Goal: Task Accomplishment & Management: Use online tool/utility

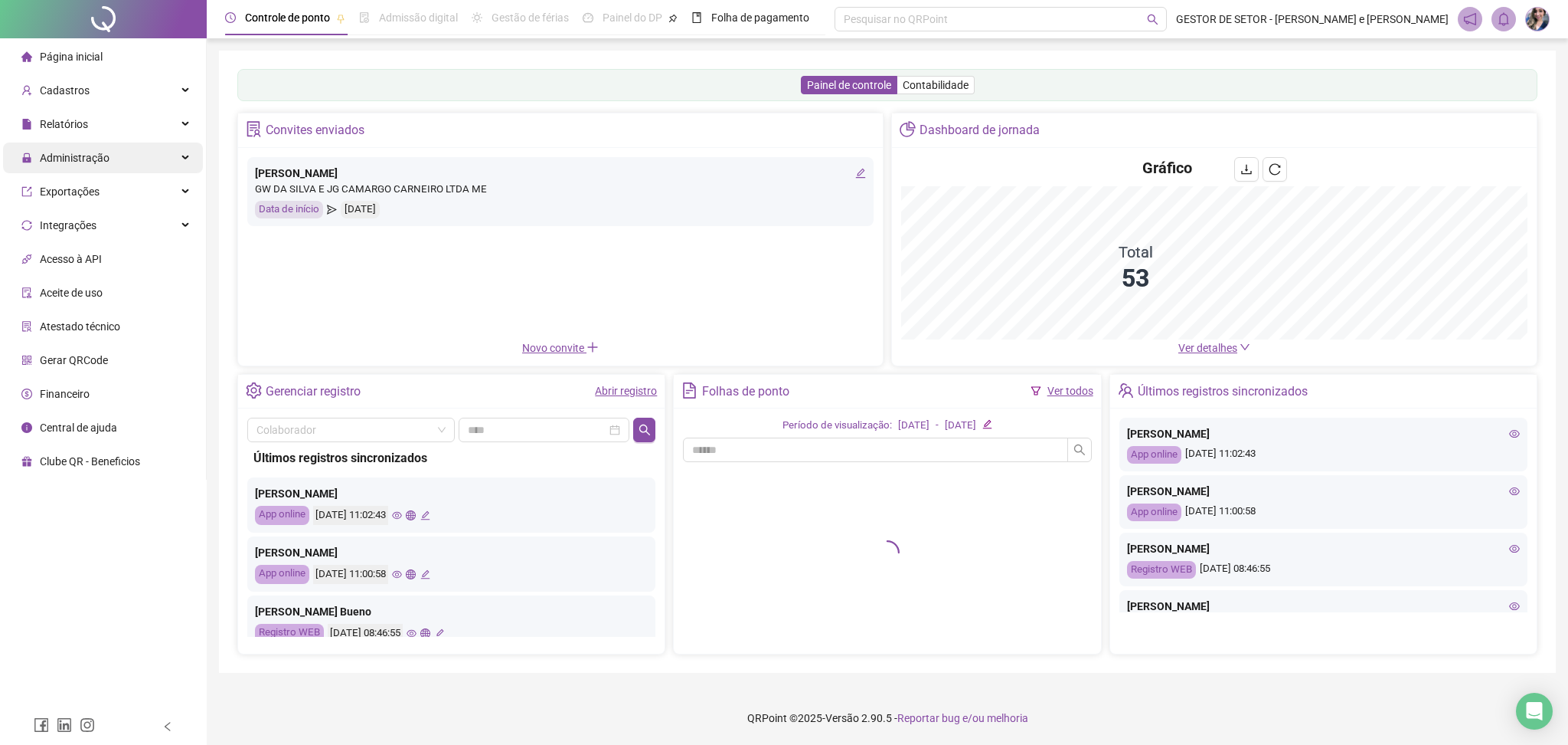
click at [93, 154] on span "Administração" at bounding box center [75, 158] width 70 height 12
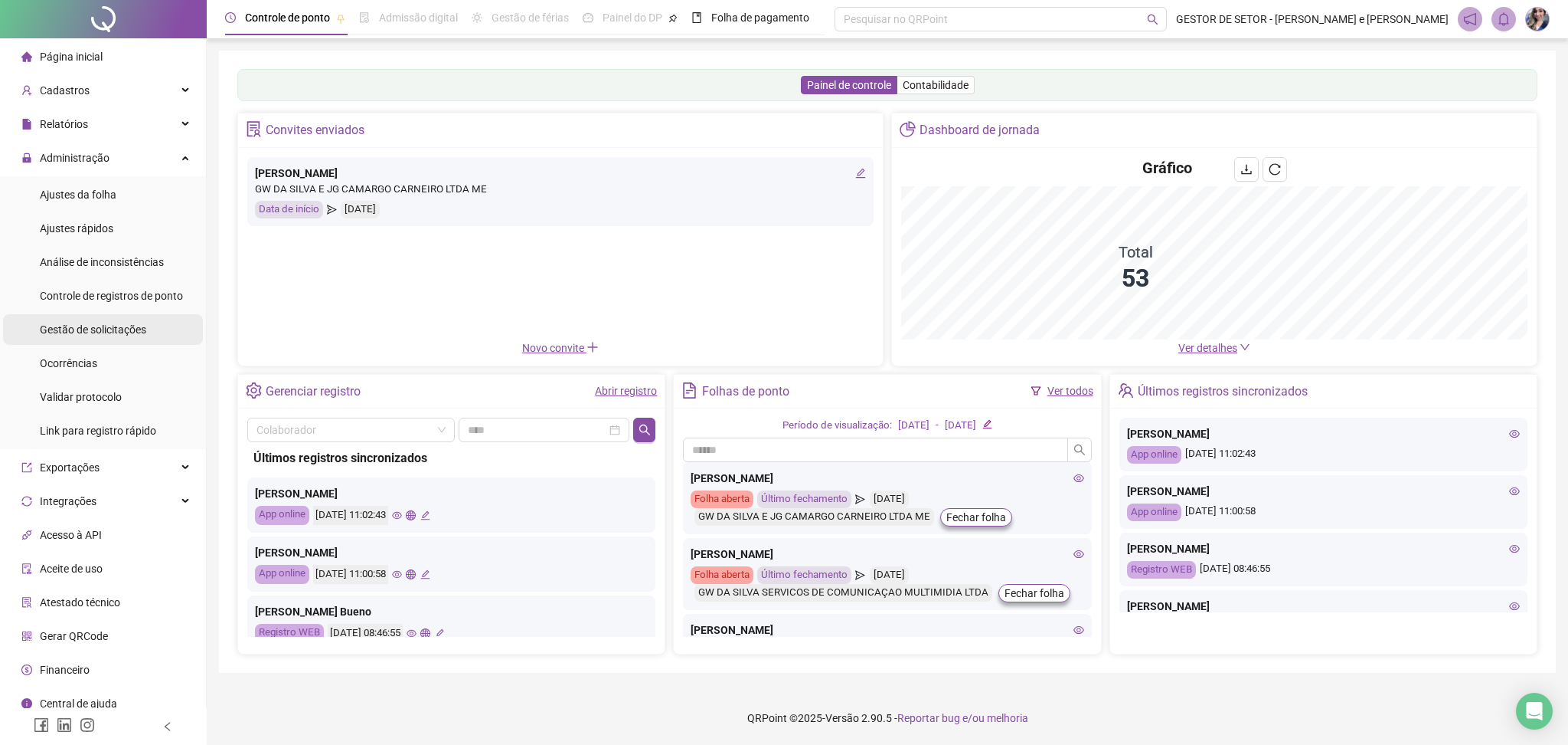
click at [98, 326] on span "Gestão de solicitações" at bounding box center [93, 329] width 107 height 12
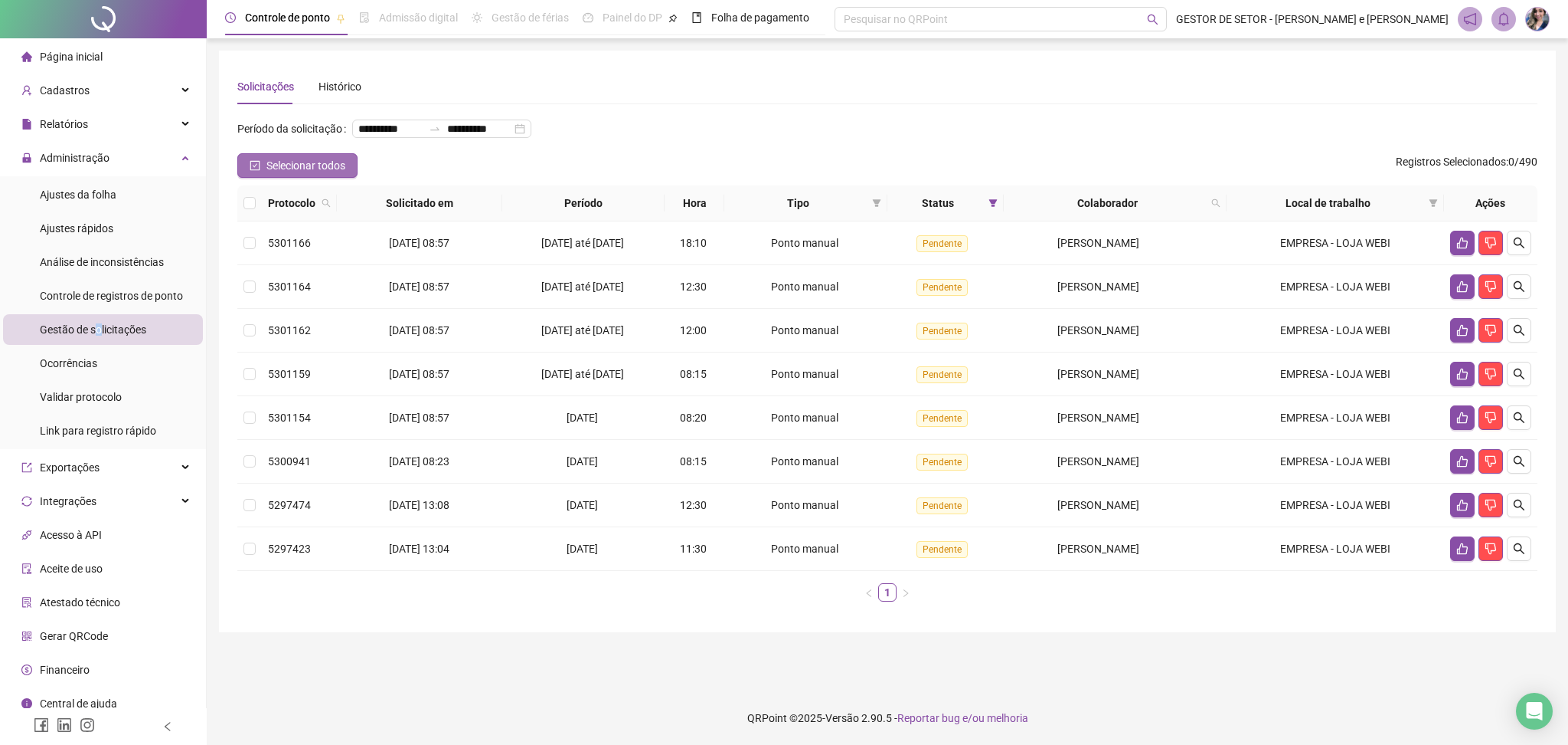
click at [255, 177] on button "Selecionar todos" at bounding box center [297, 166] width 120 height 25
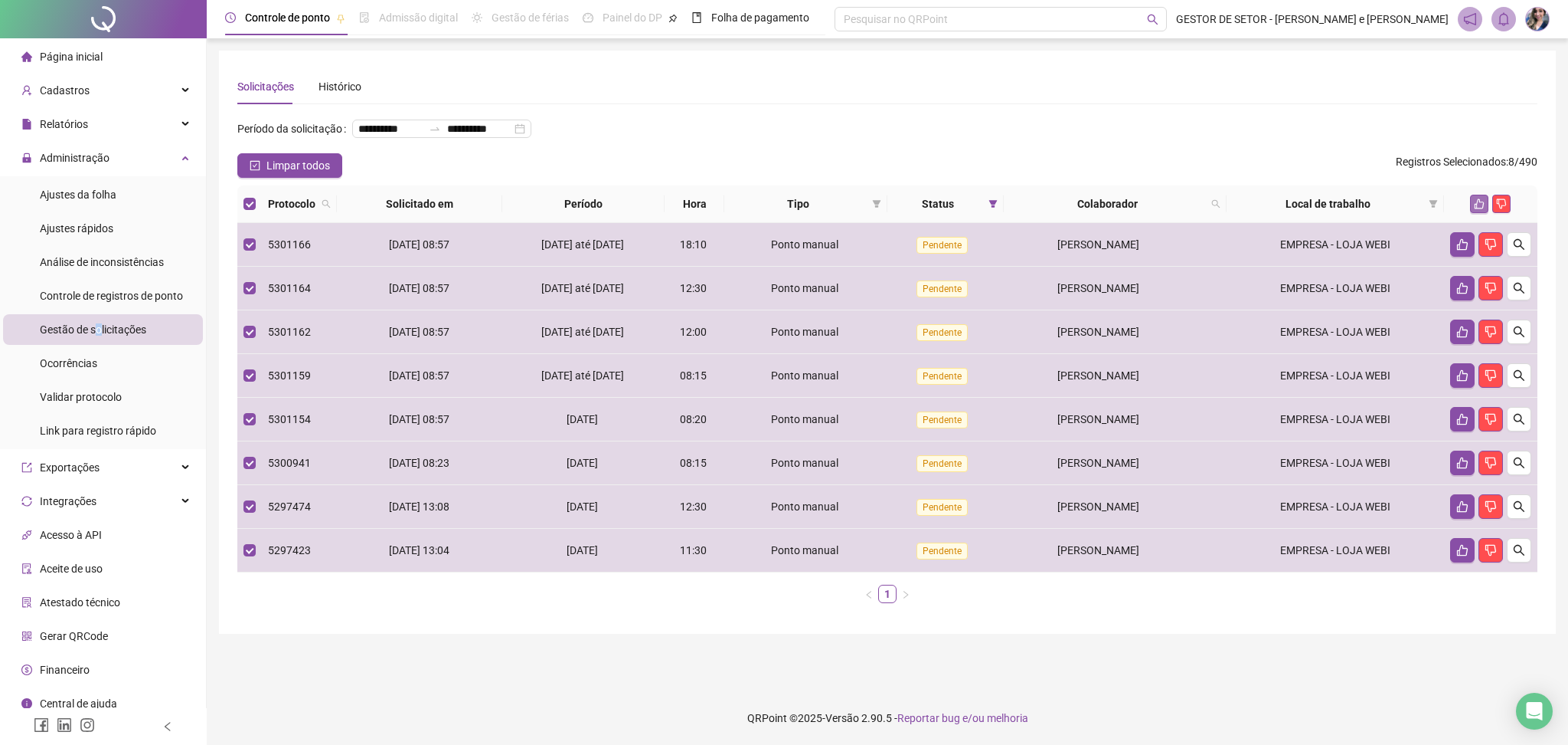
click at [1476, 209] on icon "like" at bounding box center [1479, 203] width 10 height 10
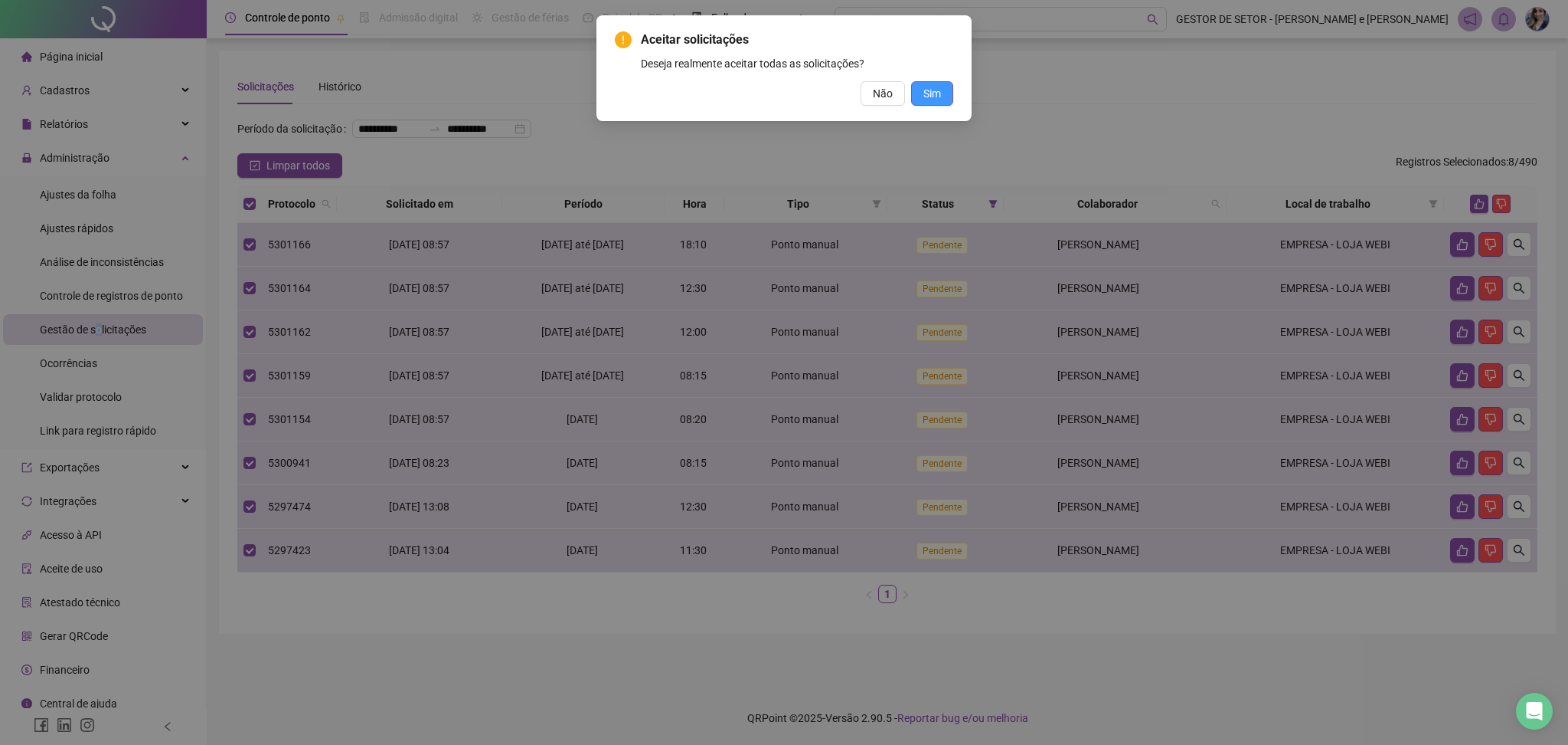
click at [924, 95] on span "Sim" at bounding box center [932, 93] width 18 height 17
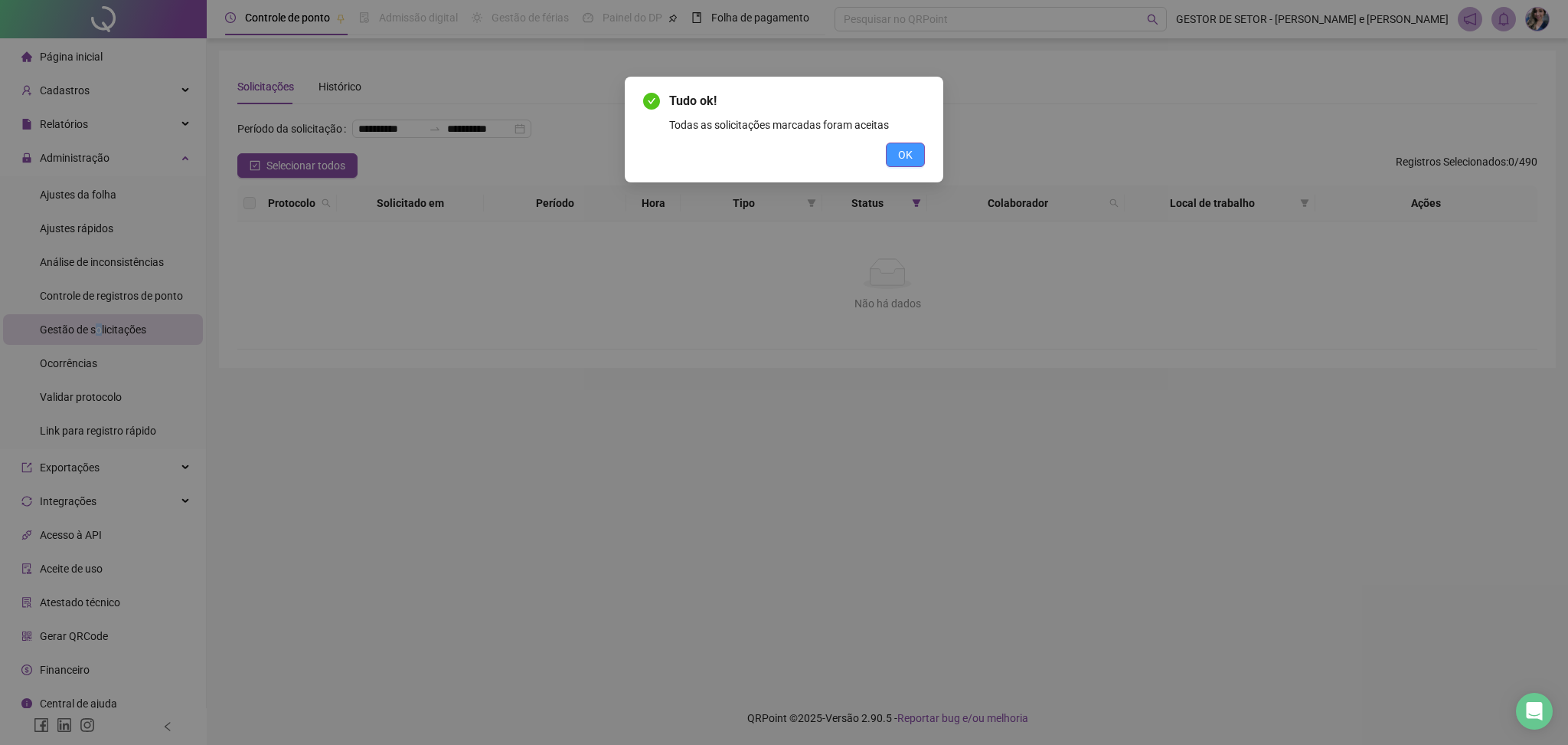
click at [909, 149] on span "OK" at bounding box center [905, 154] width 14 height 17
